Goal: Information Seeking & Learning: Learn about a topic

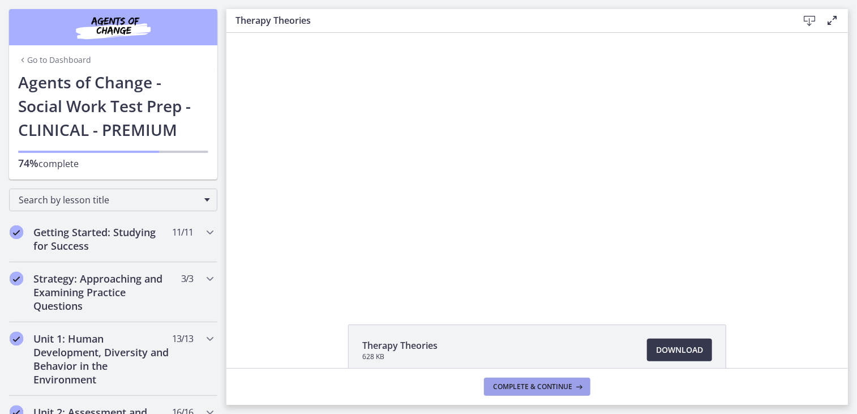
click at [529, 385] on span "Complete & continue" at bounding box center [532, 386] width 79 height 9
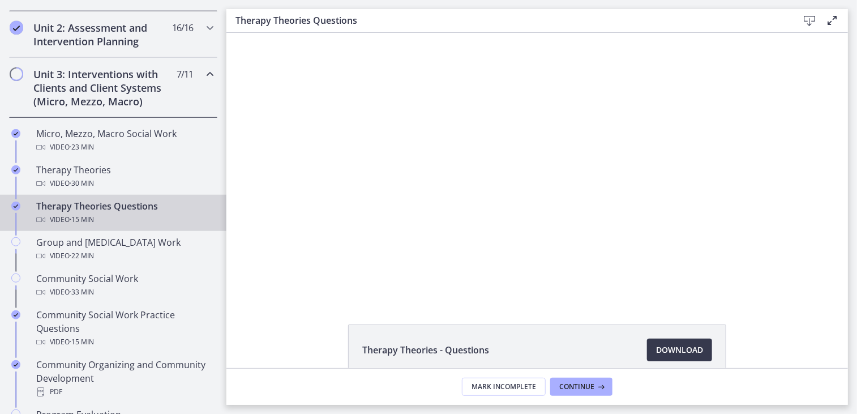
scroll to position [384, 0]
click at [676, 346] on span "Download Opens in a new window" at bounding box center [679, 350] width 47 height 14
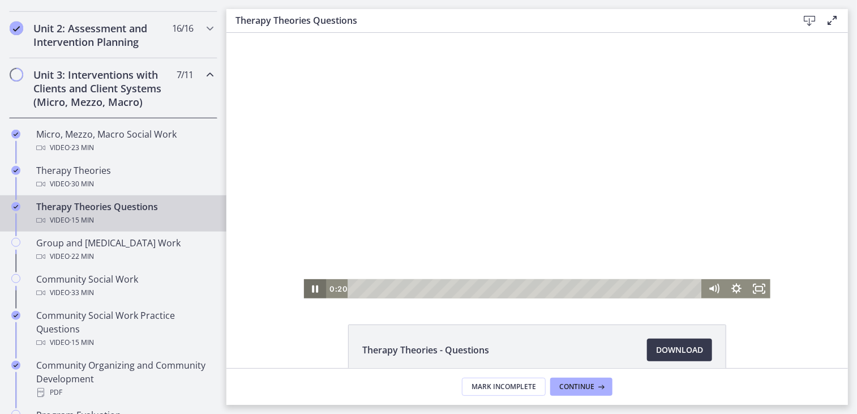
click at [311, 286] on icon "Pause" at bounding box center [314, 287] width 23 height 19
click at [575, 384] on span "Continue" at bounding box center [576, 386] width 35 height 9
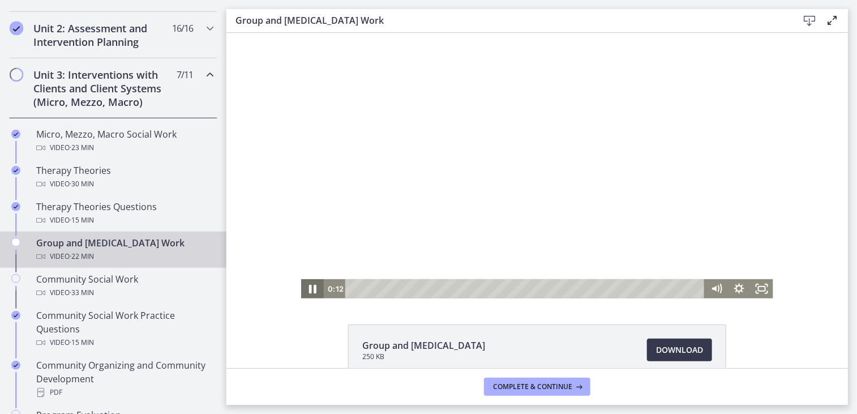
click at [310, 286] on icon "Pause" at bounding box center [311, 288] width 7 height 9
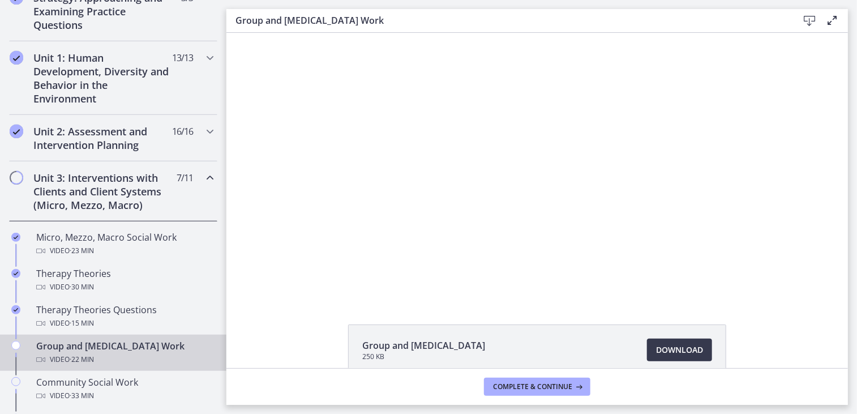
scroll to position [280, 0]
click at [659, 346] on span "Download Opens in a new window" at bounding box center [679, 350] width 47 height 14
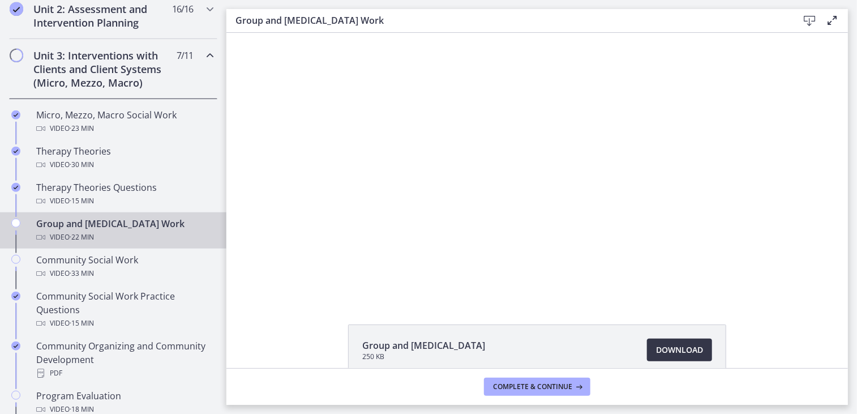
scroll to position [61, 0]
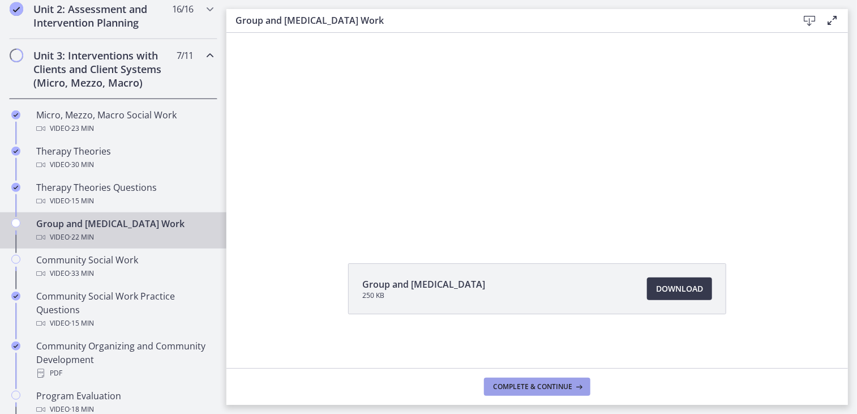
click at [537, 385] on span "Complete & continue" at bounding box center [532, 386] width 79 height 9
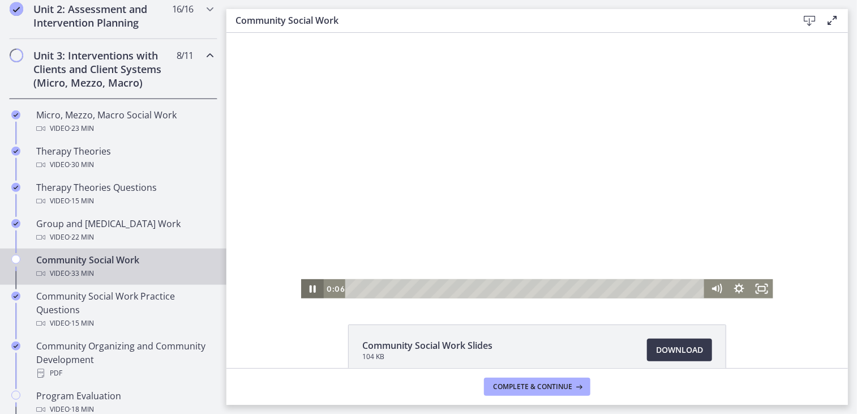
click at [310, 289] on icon "Pause" at bounding box center [312, 288] width 6 height 7
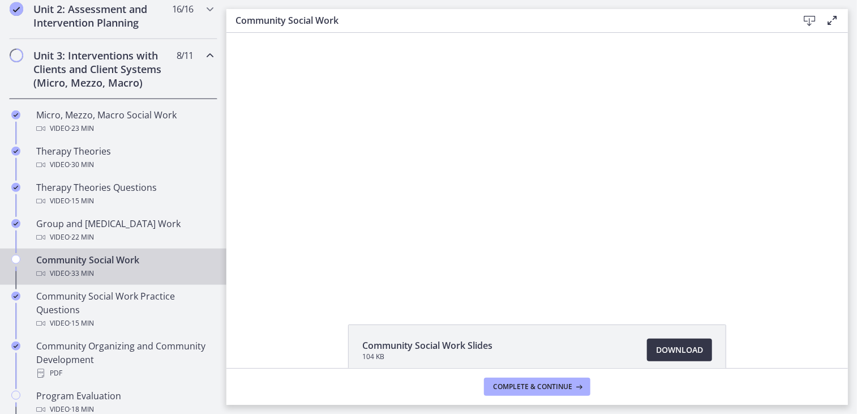
click at [665, 351] on span "Download Opens in a new window" at bounding box center [679, 350] width 47 height 14
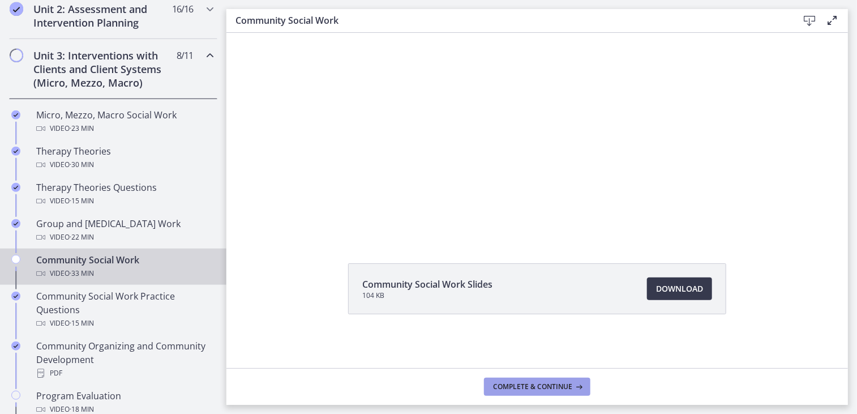
click at [535, 387] on span "Complete & continue" at bounding box center [532, 386] width 79 height 9
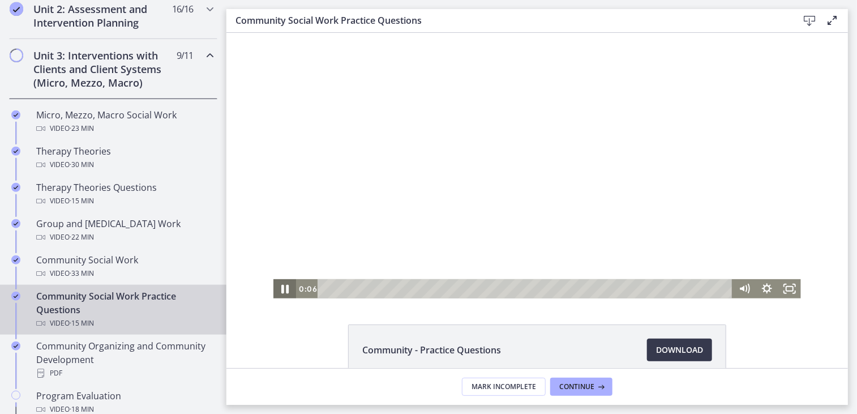
click at [281, 286] on icon "Pause" at bounding box center [284, 288] width 7 height 9
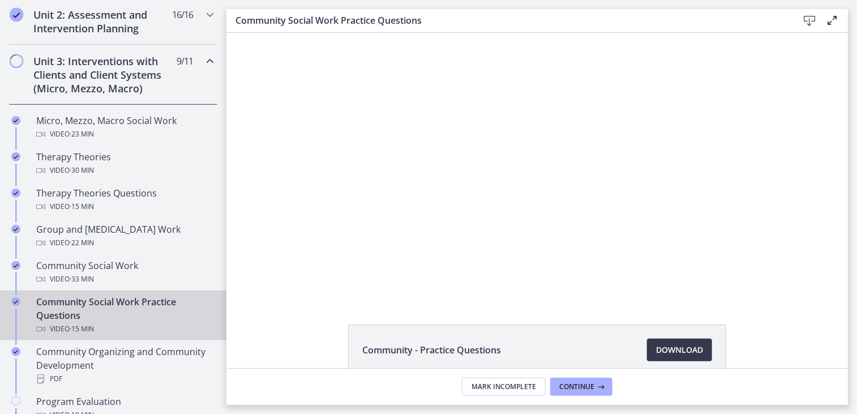
scroll to position [396, 0]
